Goal: Task Accomplishment & Management: Use online tool/utility

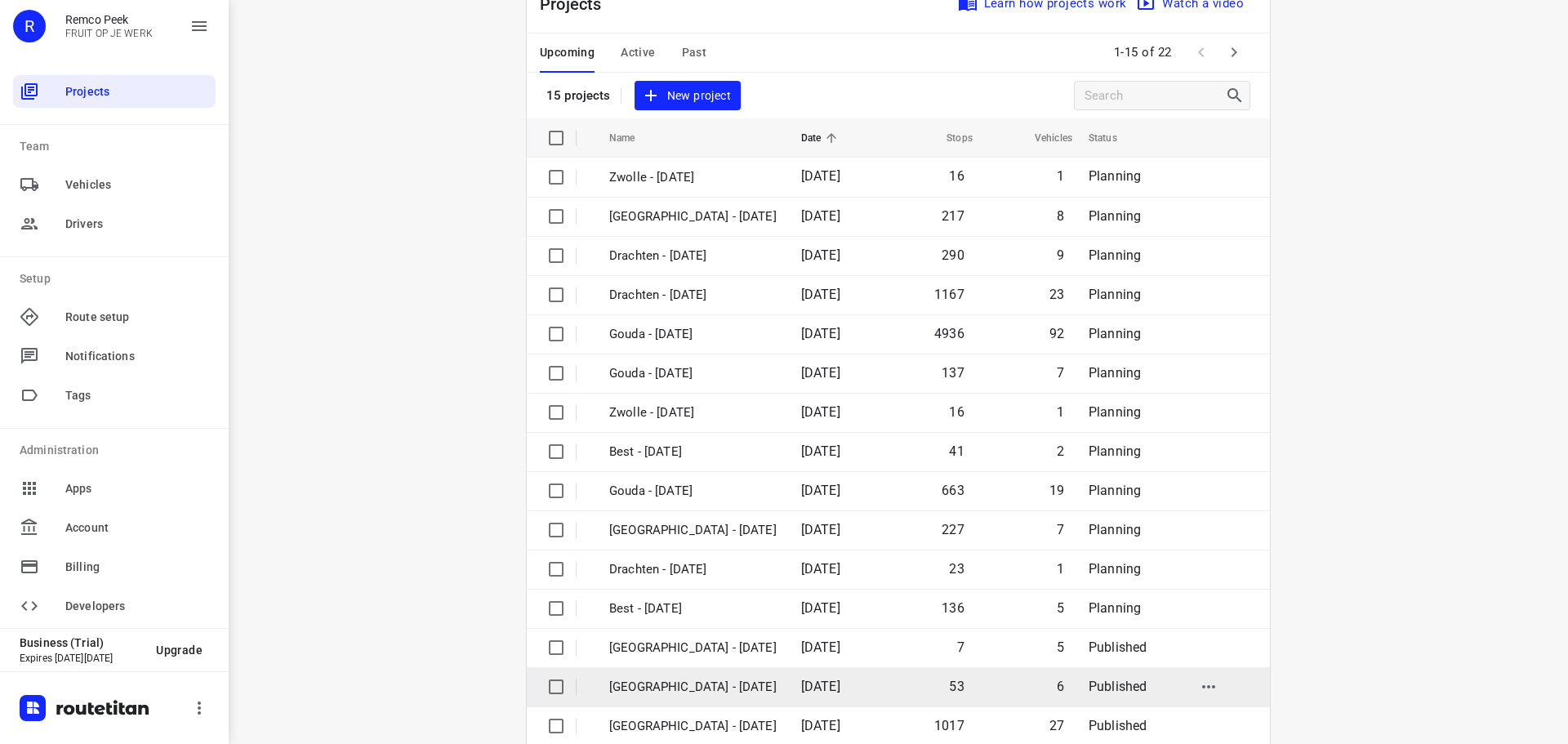
scroll to position [82, 0]
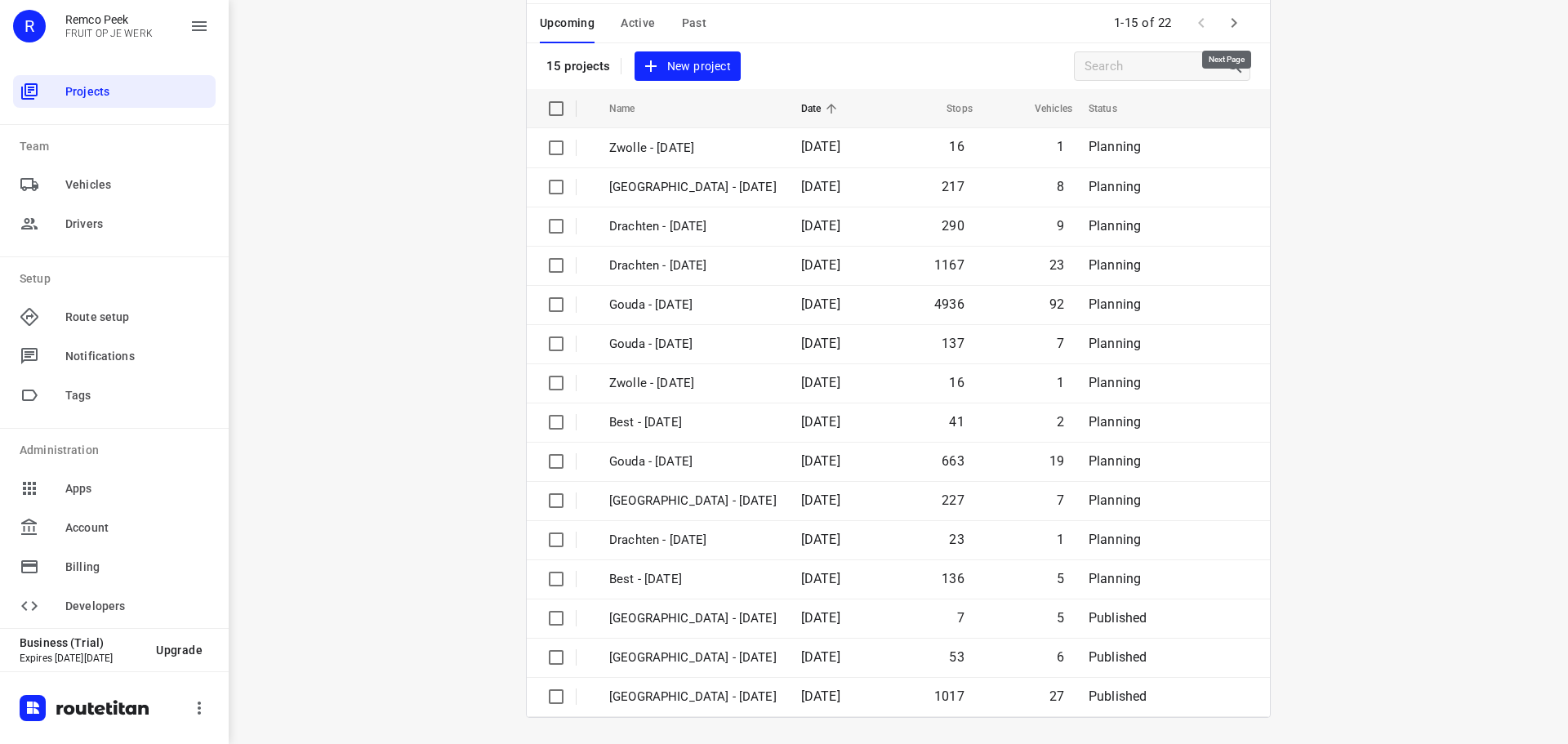
click at [1225, 20] on icon "button" at bounding box center [1234, 22] width 19 height 19
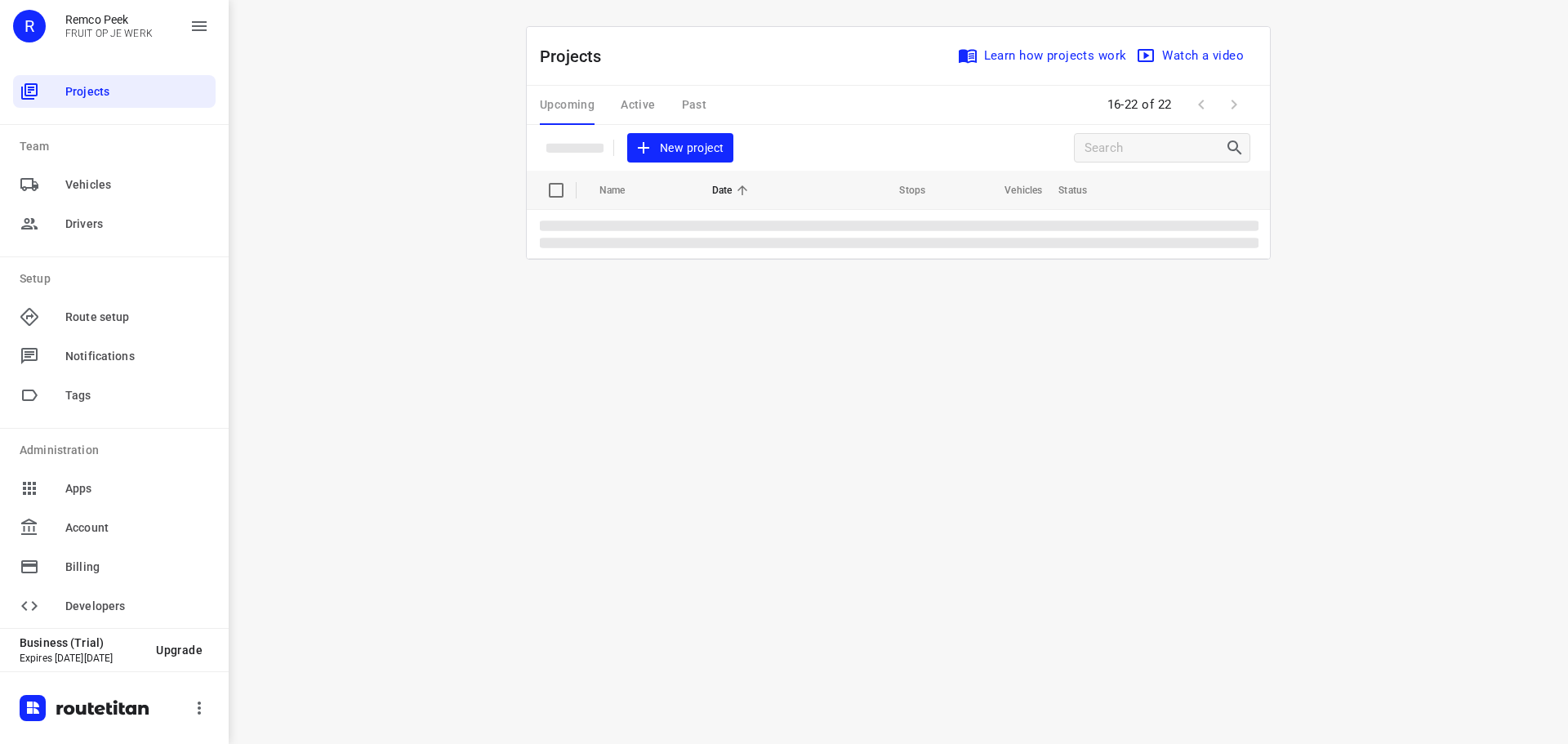
scroll to position [0, 0]
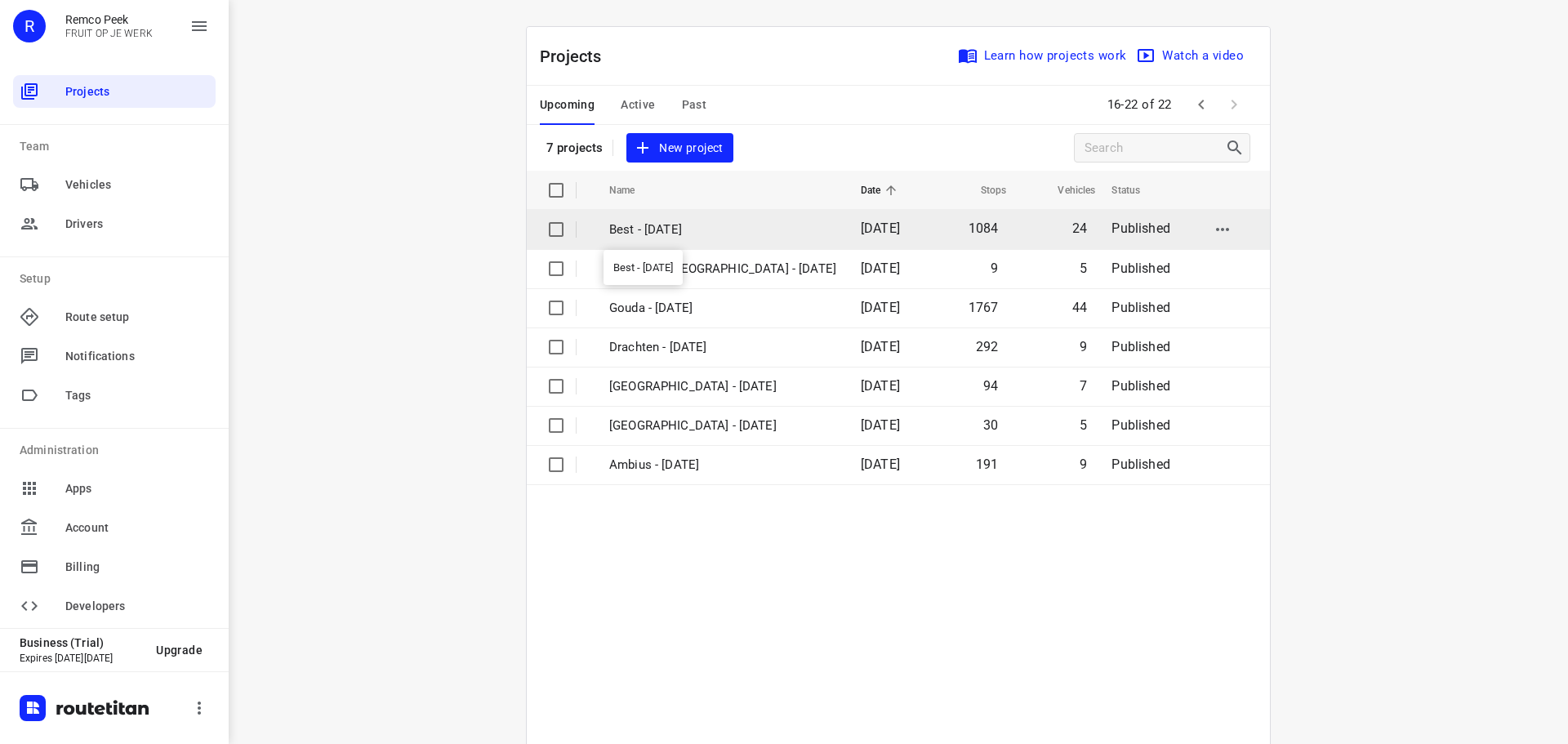
click at [691, 223] on p "Best - [DATE]" at bounding box center [722, 230] width 227 height 18
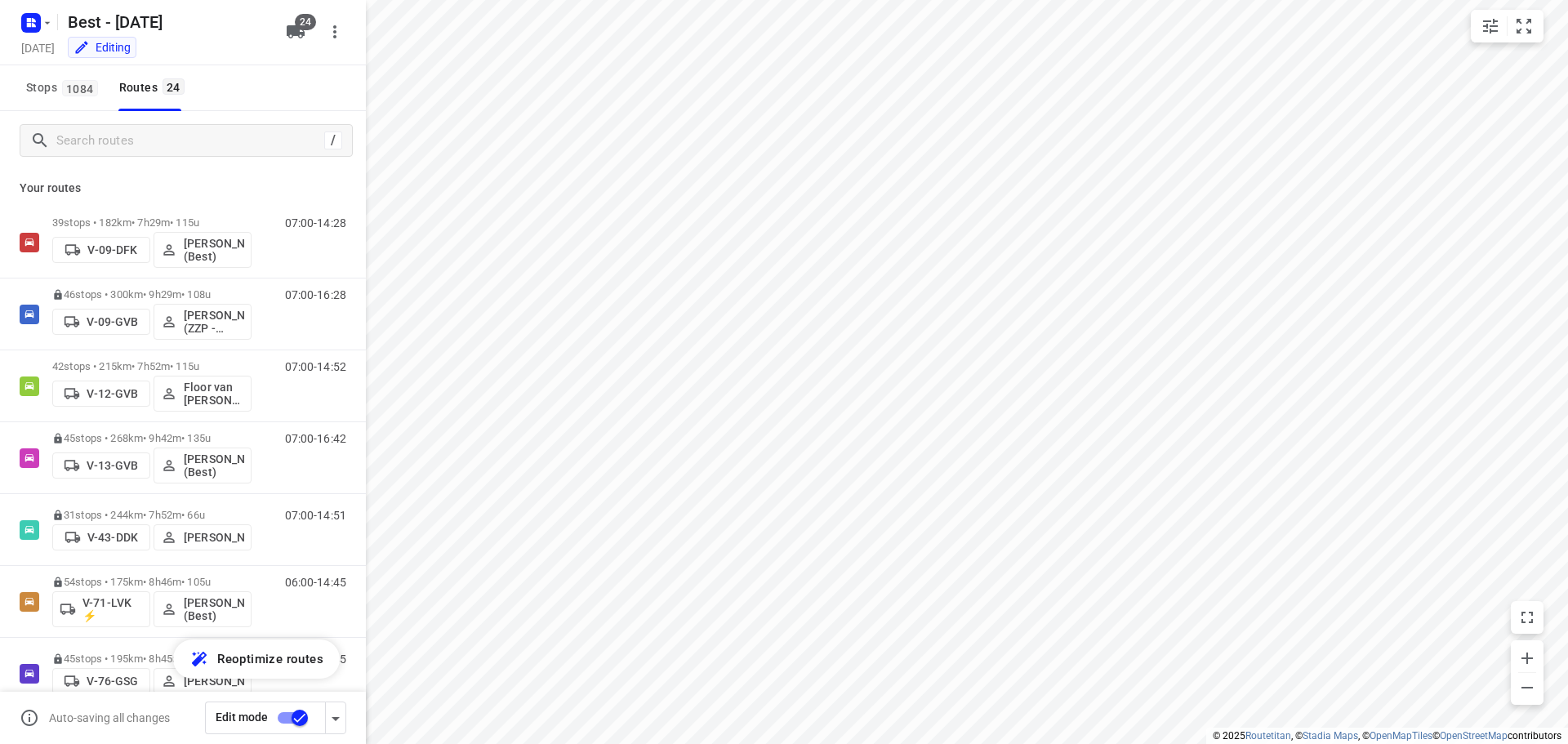
type input "distance"
checkbox input "true"
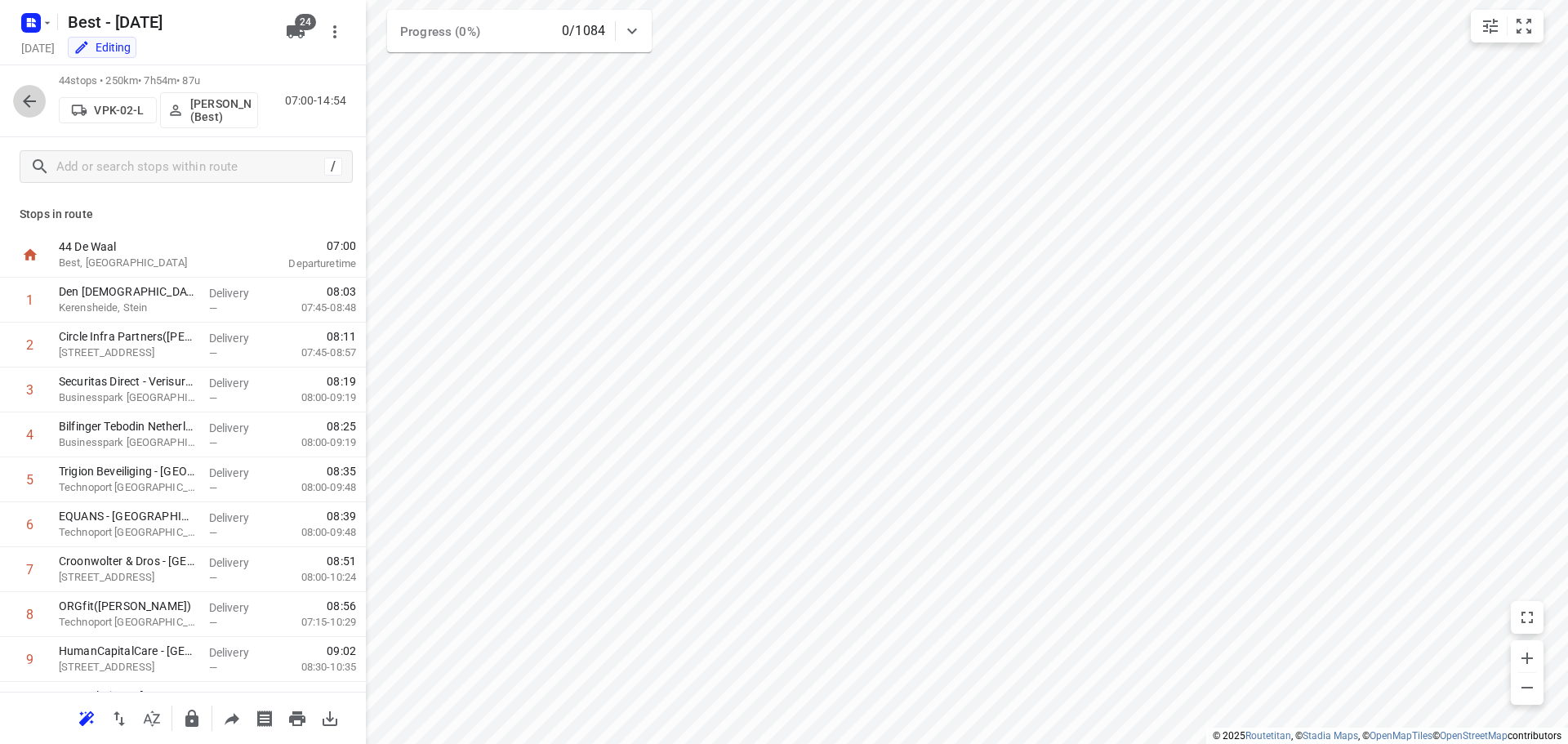
click at [26, 104] on icon "button" at bounding box center [29, 101] width 19 height 19
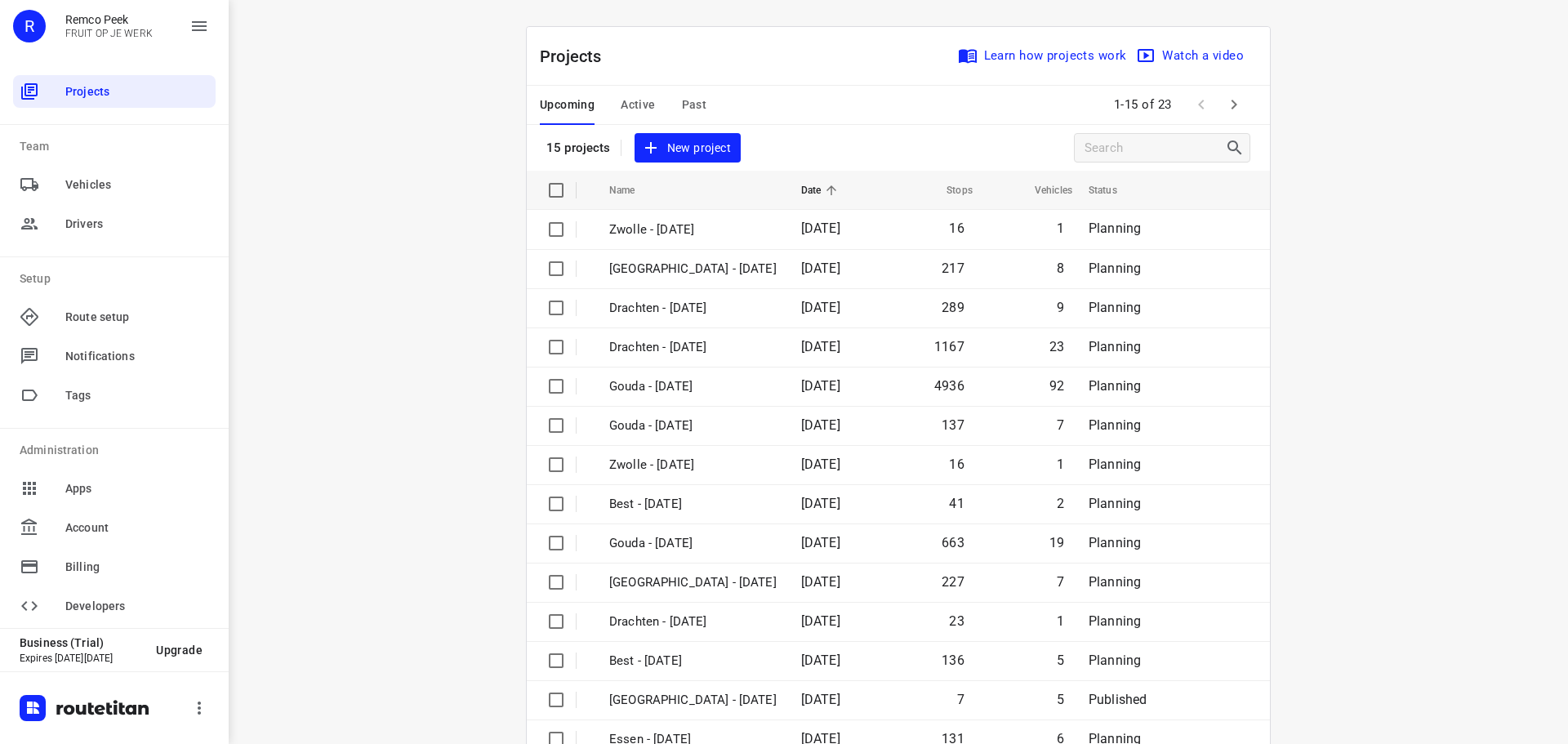
click at [645, 110] on span "Active" at bounding box center [637, 104] width 34 height 20
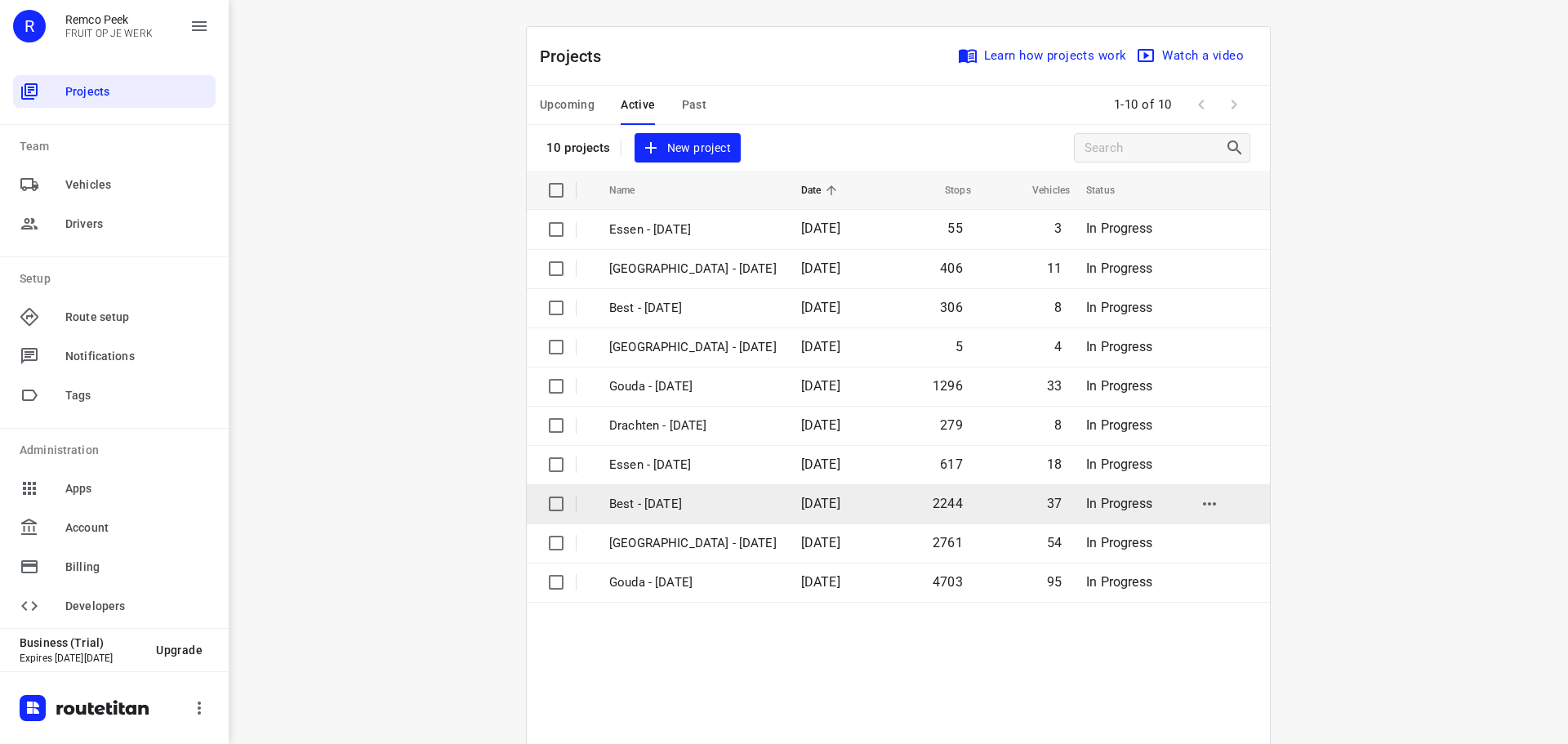
click at [680, 507] on p "Best - [DATE]" at bounding box center [693, 504] width 167 height 18
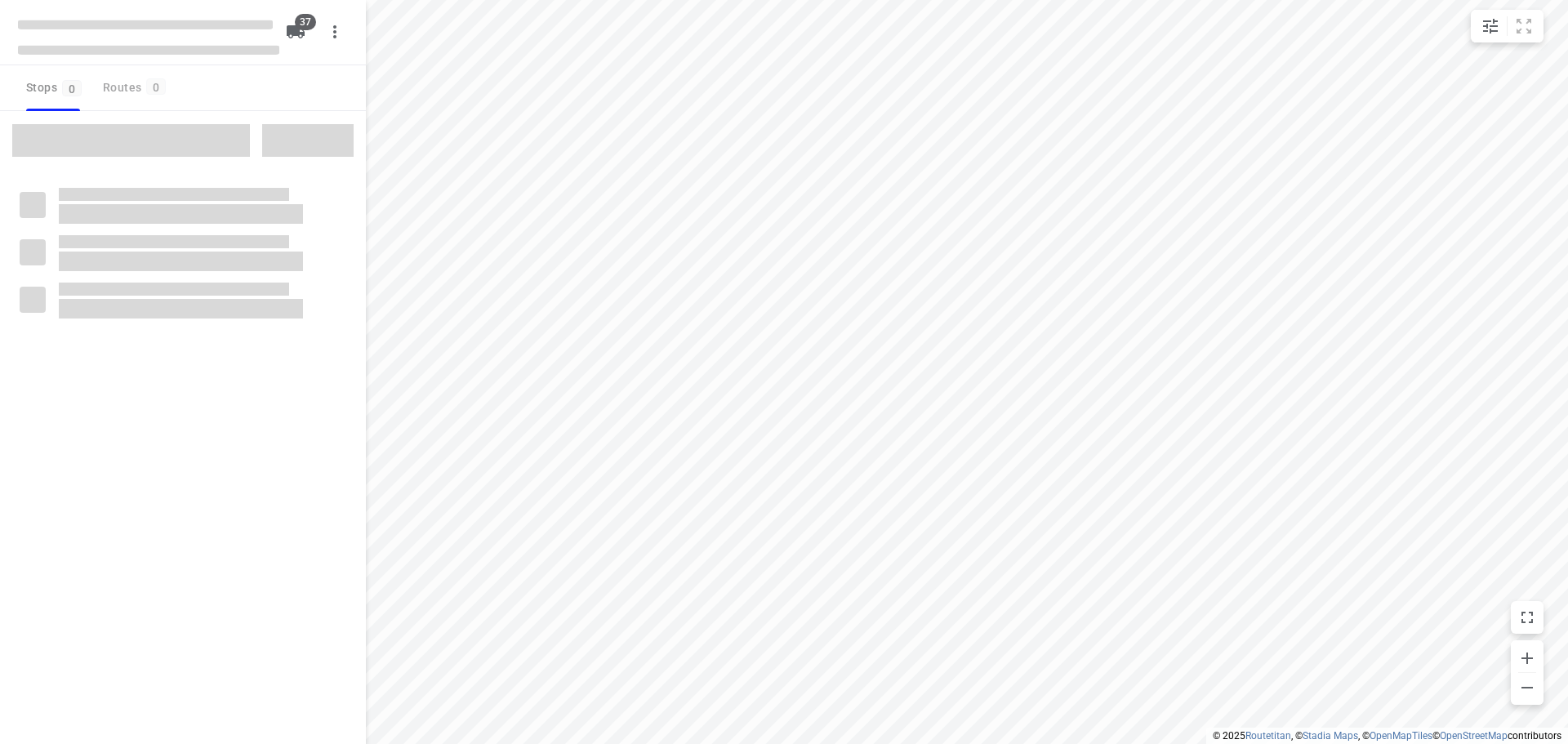
type input "distance"
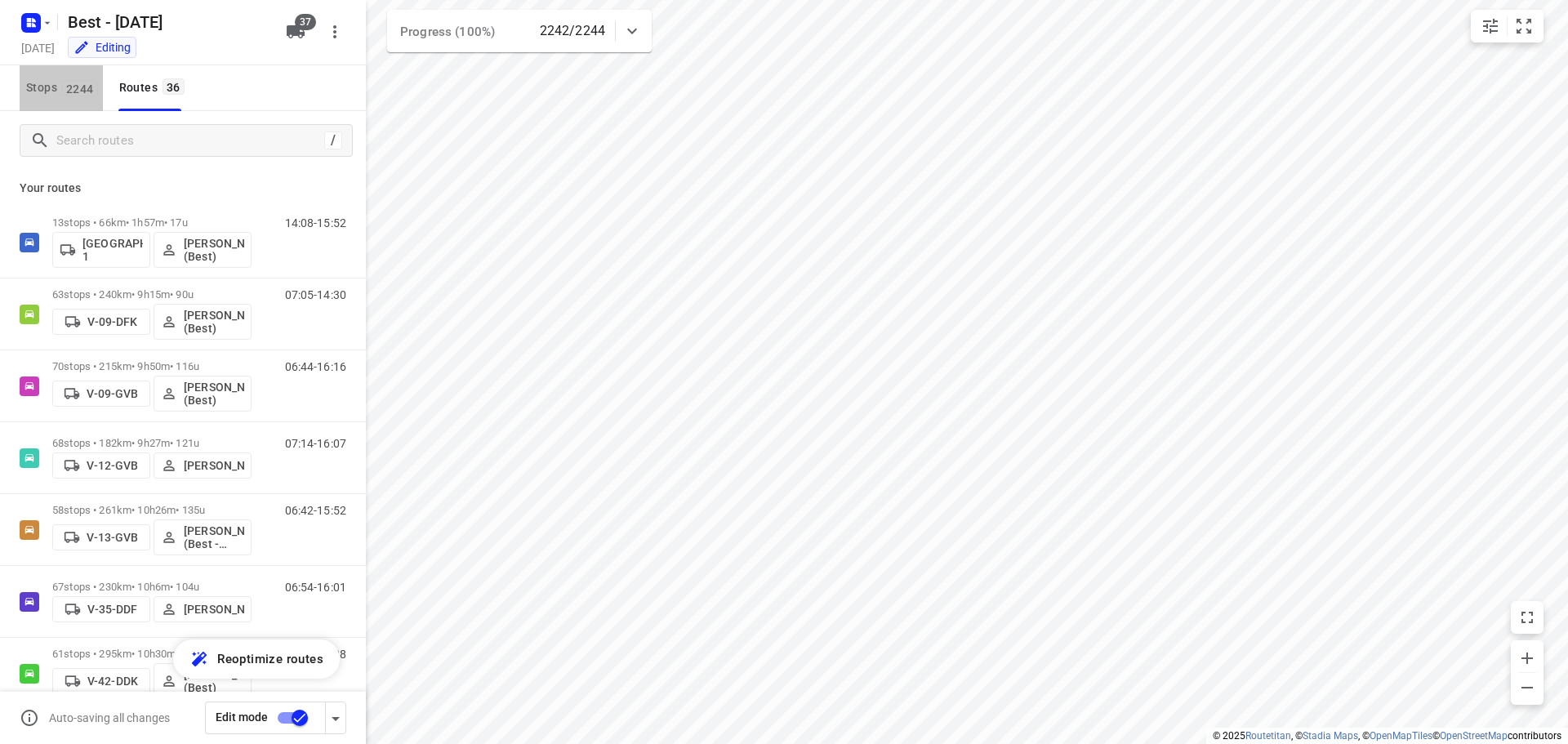
click at [83, 79] on span "Stops 2244" at bounding box center [64, 88] width 77 height 20
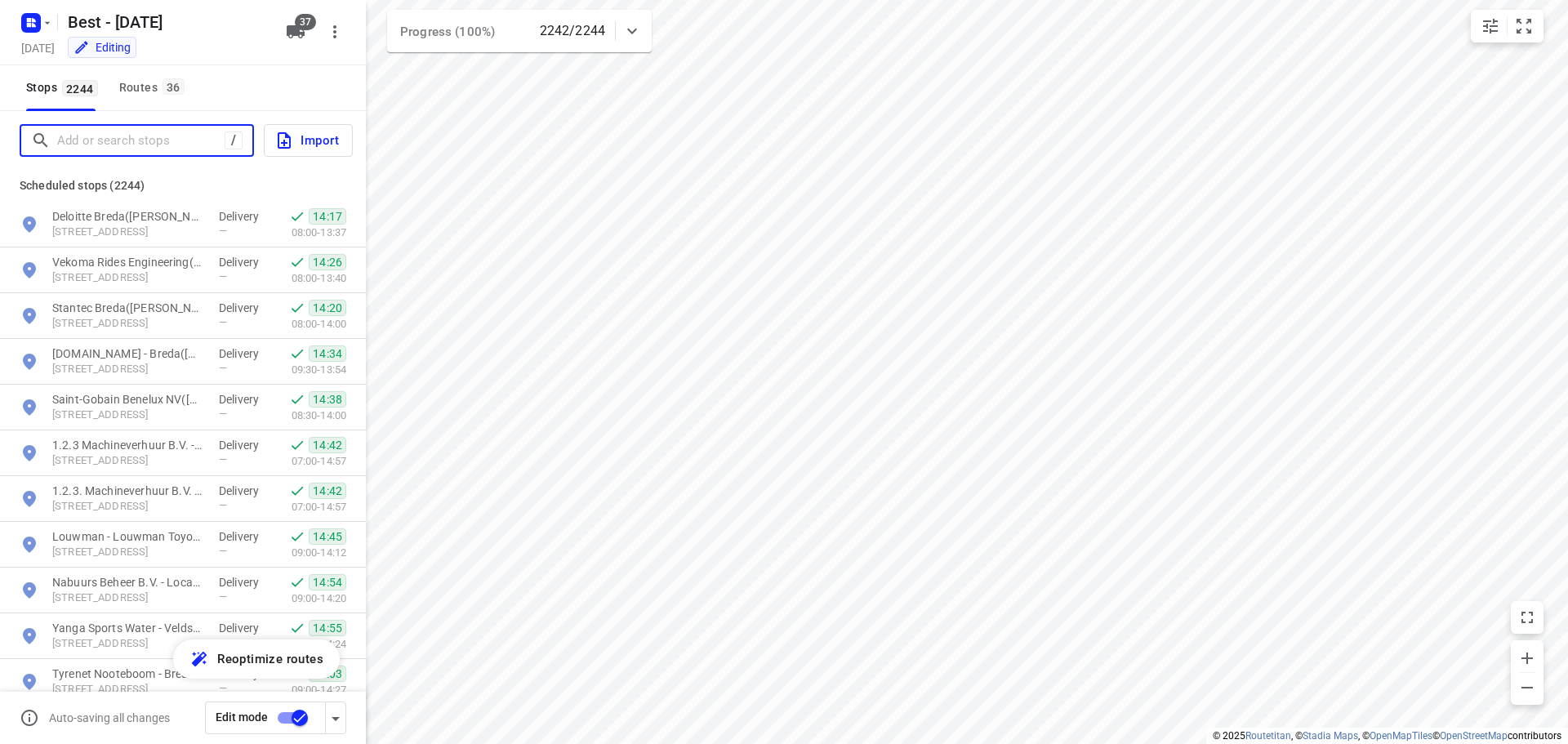
click at [114, 132] on input "Add or search stops" at bounding box center [141, 141] width 167 height 25
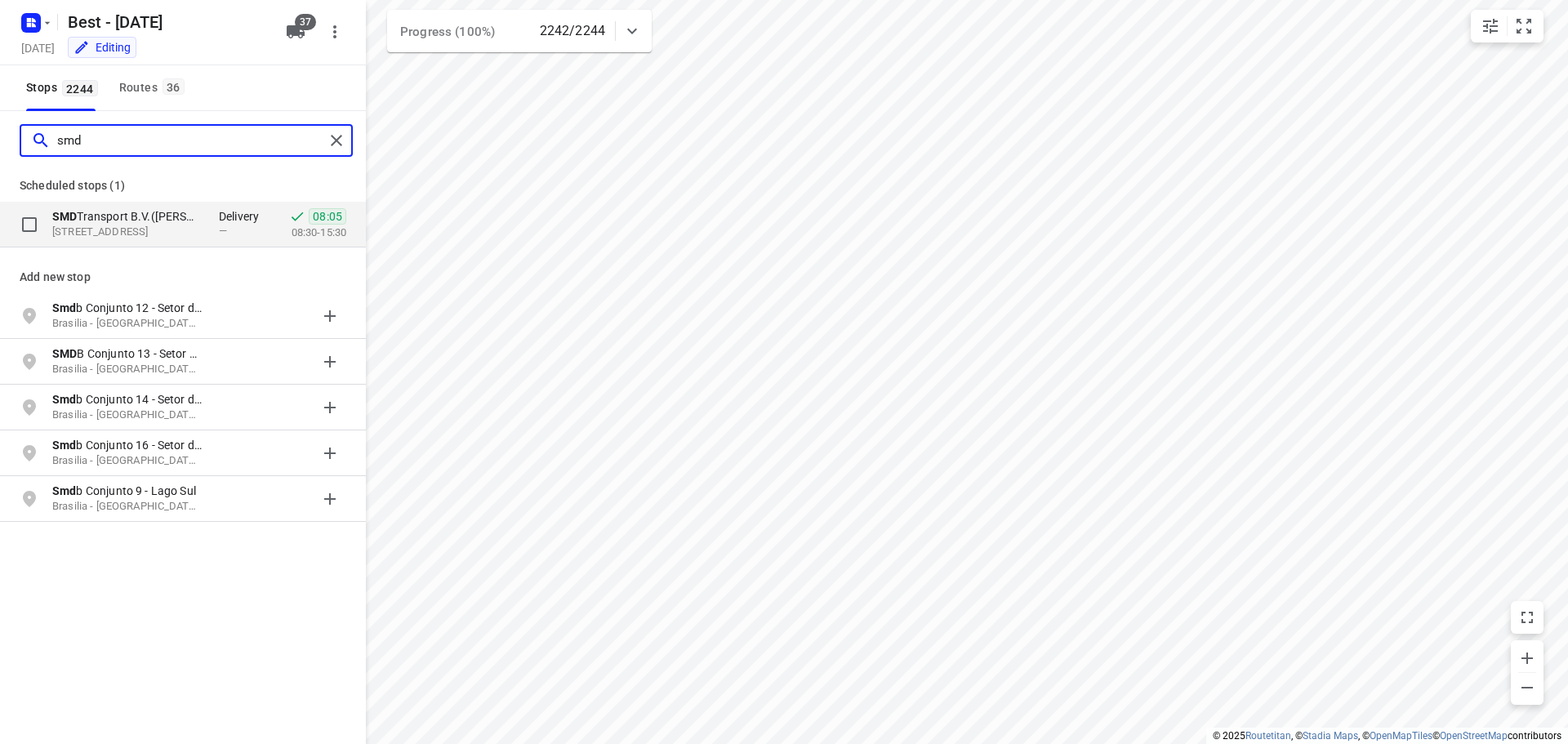
type input "smd"
click at [105, 225] on p "[STREET_ADDRESS]" at bounding box center [127, 232] width 151 height 16
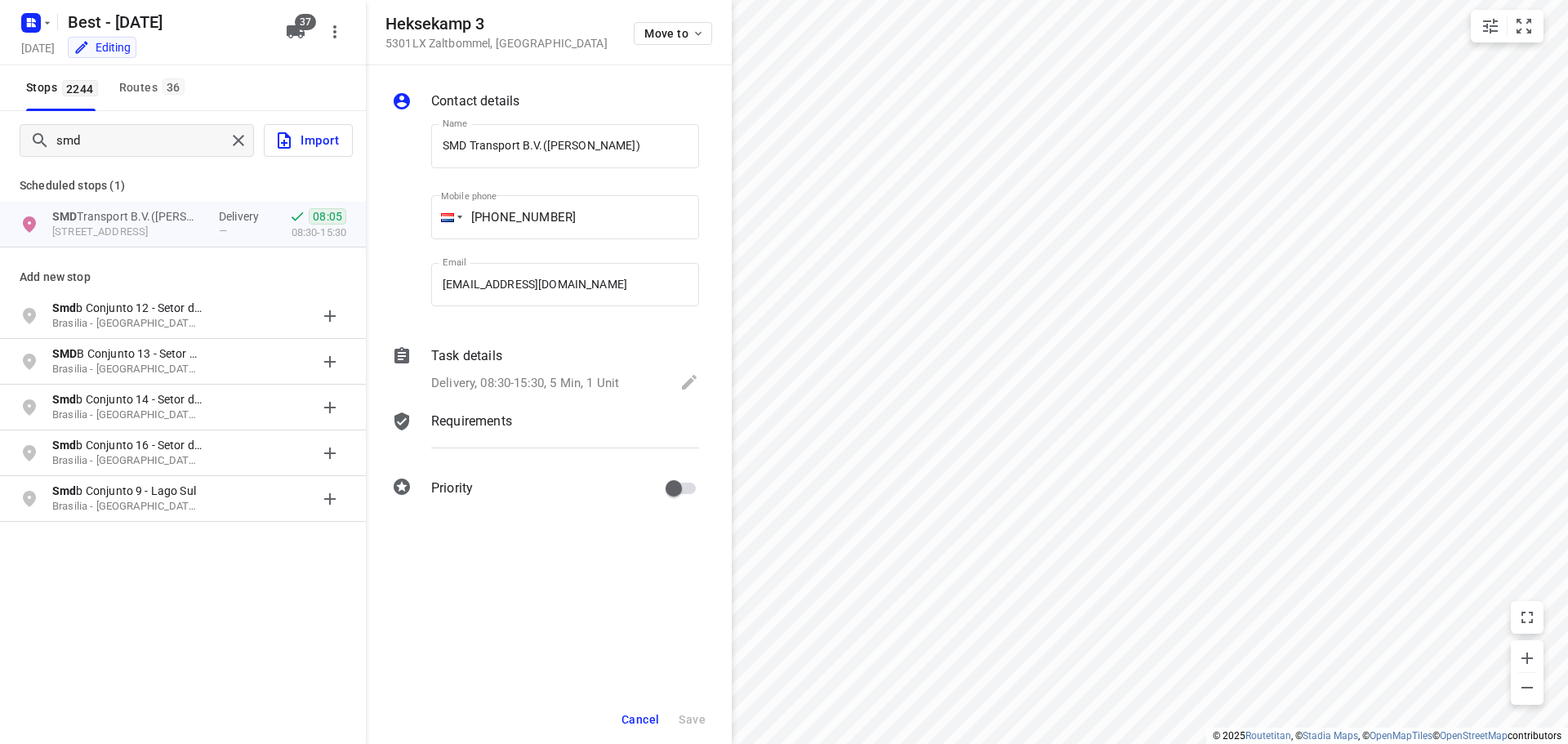
click at [572, 374] on p "Delivery, 08:30-15:30, 5 Min, 1 Unit" at bounding box center [524, 383] width 188 height 18
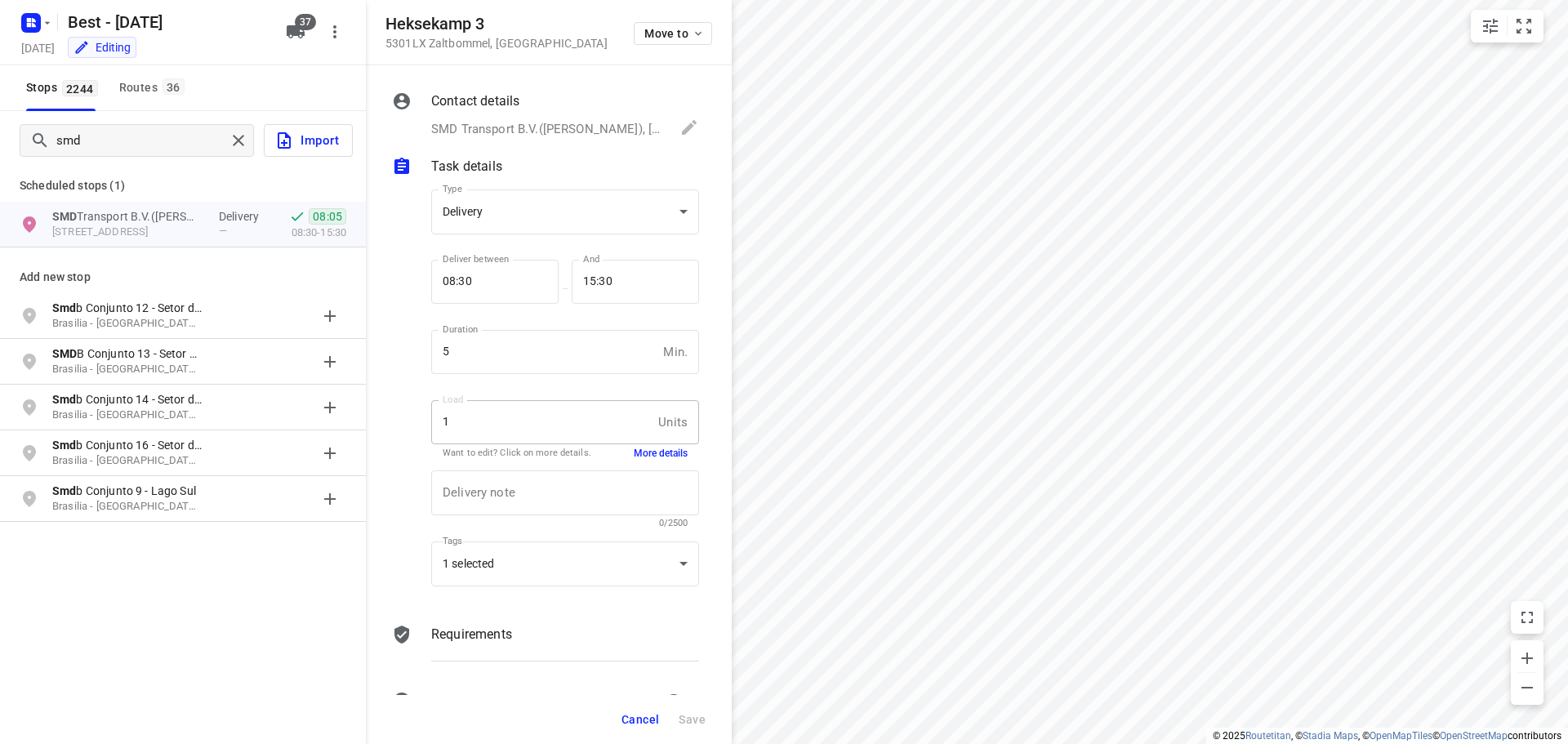
click at [517, 129] on p "SMD Transport B.V.([PERSON_NAME]), [PHONE_NUMBER], [EMAIL_ADDRESS][DOMAIN_NAME]" at bounding box center [547, 128] width 232 height 18
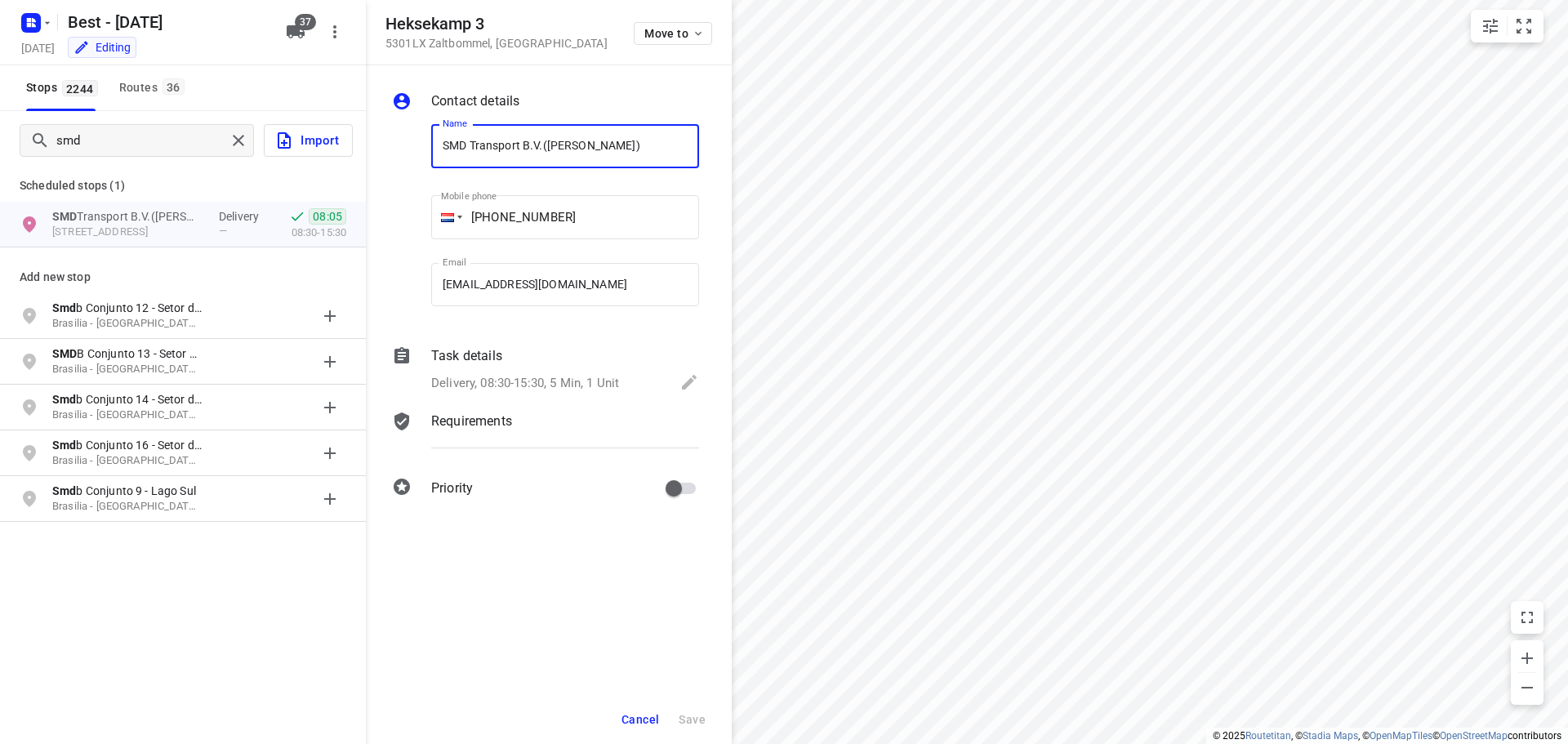
drag, startPoint x: 542, startPoint y: 146, endPoint x: 372, endPoint y: 156, distance: 170.3
click at [372, 156] on div "Contact details Name SMD Transport B.V.([PERSON_NAME]) Name Mobile phone [PHONE…" at bounding box center [549, 298] width 366 height 465
drag, startPoint x: 582, startPoint y: 377, endPoint x: 576, endPoint y: 386, distance: 10.8
click at [582, 377] on p "Delivery, 08:30-15:30, 5 Min, 1 Unit" at bounding box center [524, 383] width 188 height 18
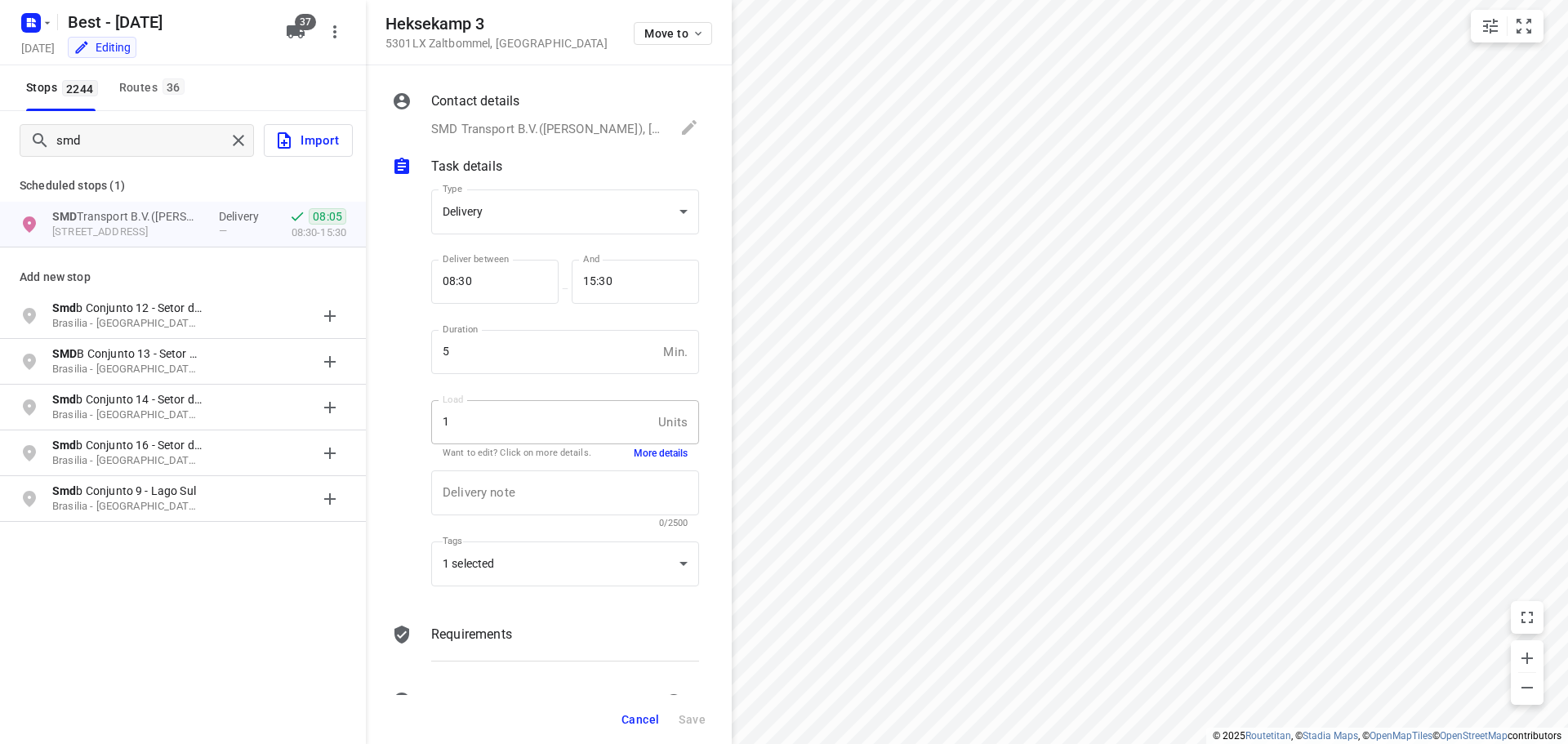
click at [512, 137] on p "SMD Transport B.V.([PERSON_NAME]), [PHONE_NUMBER], [EMAIL_ADDRESS][DOMAIN_NAME]" at bounding box center [547, 128] width 232 height 18
